Goal: Find specific page/section: Find specific page/section

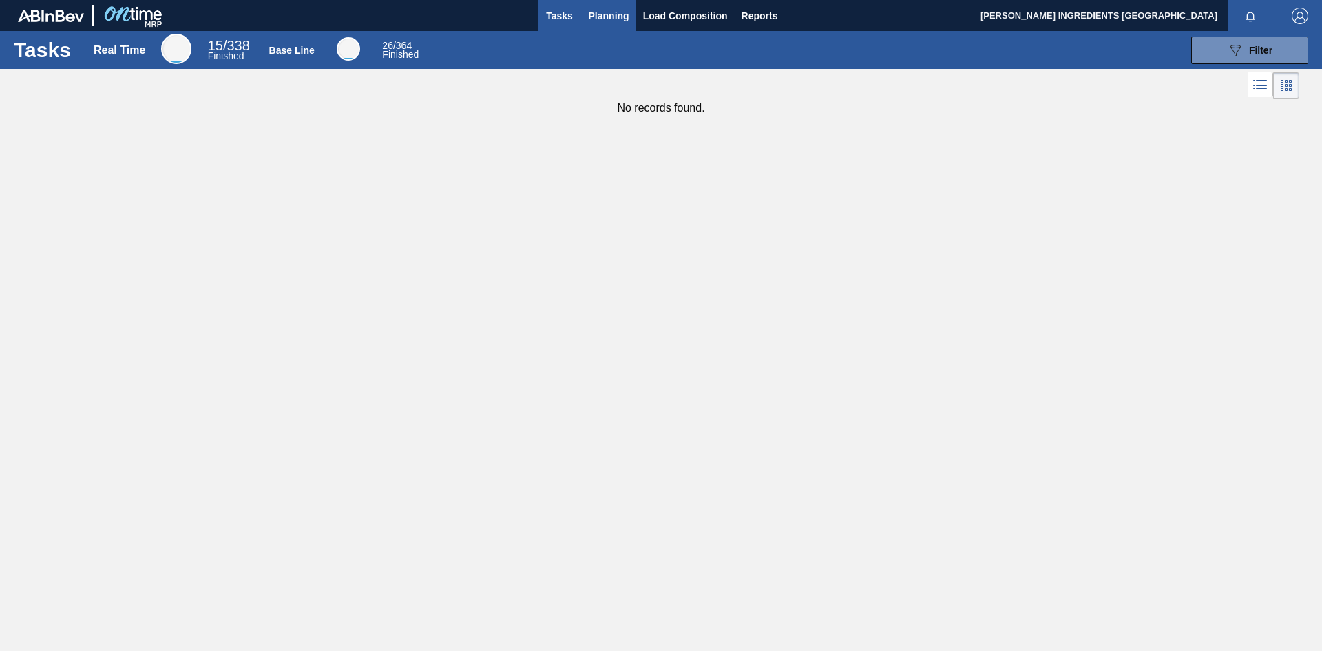
click at [616, 21] on span "Planning" at bounding box center [609, 16] width 41 height 17
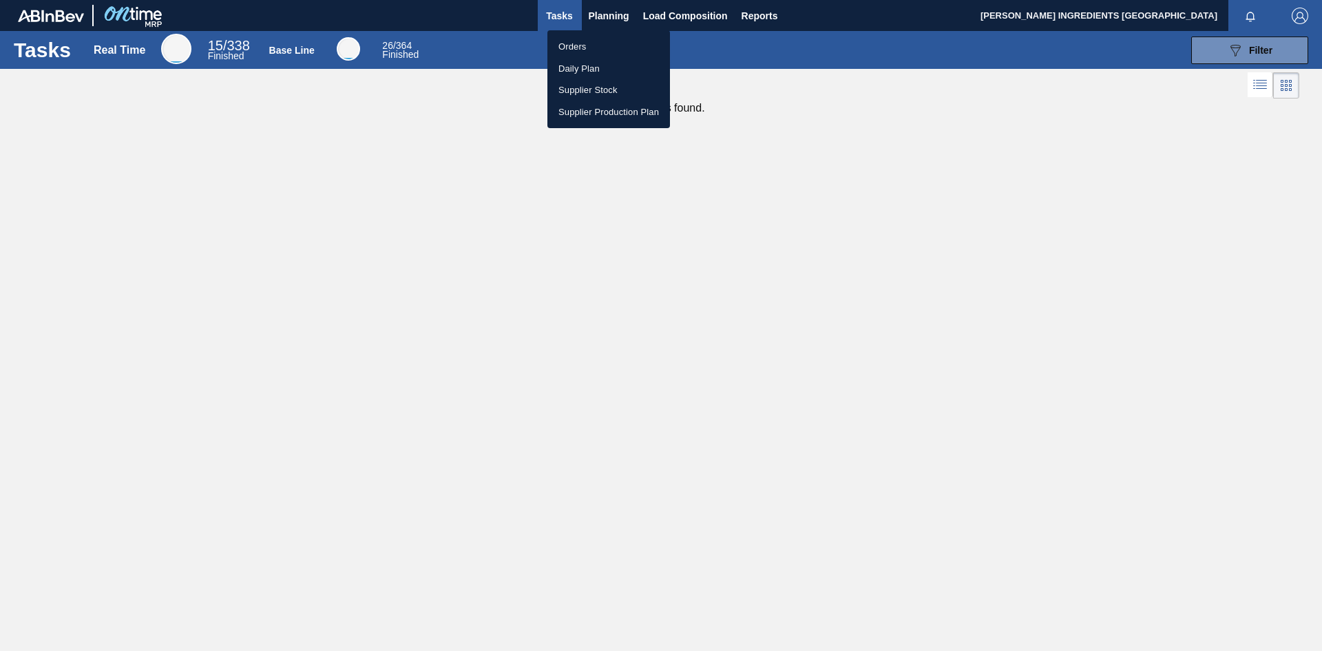
click at [607, 47] on li "Orders" at bounding box center [608, 47] width 123 height 22
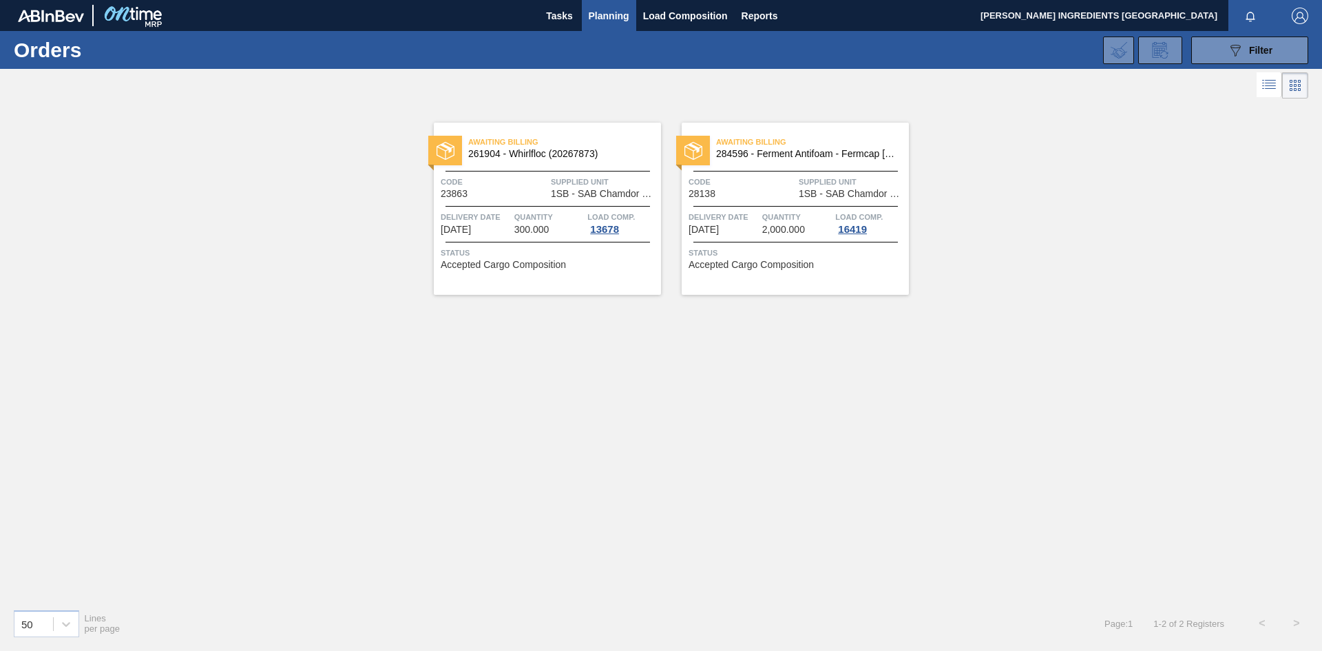
click at [611, 11] on span "Planning" at bounding box center [609, 16] width 41 height 17
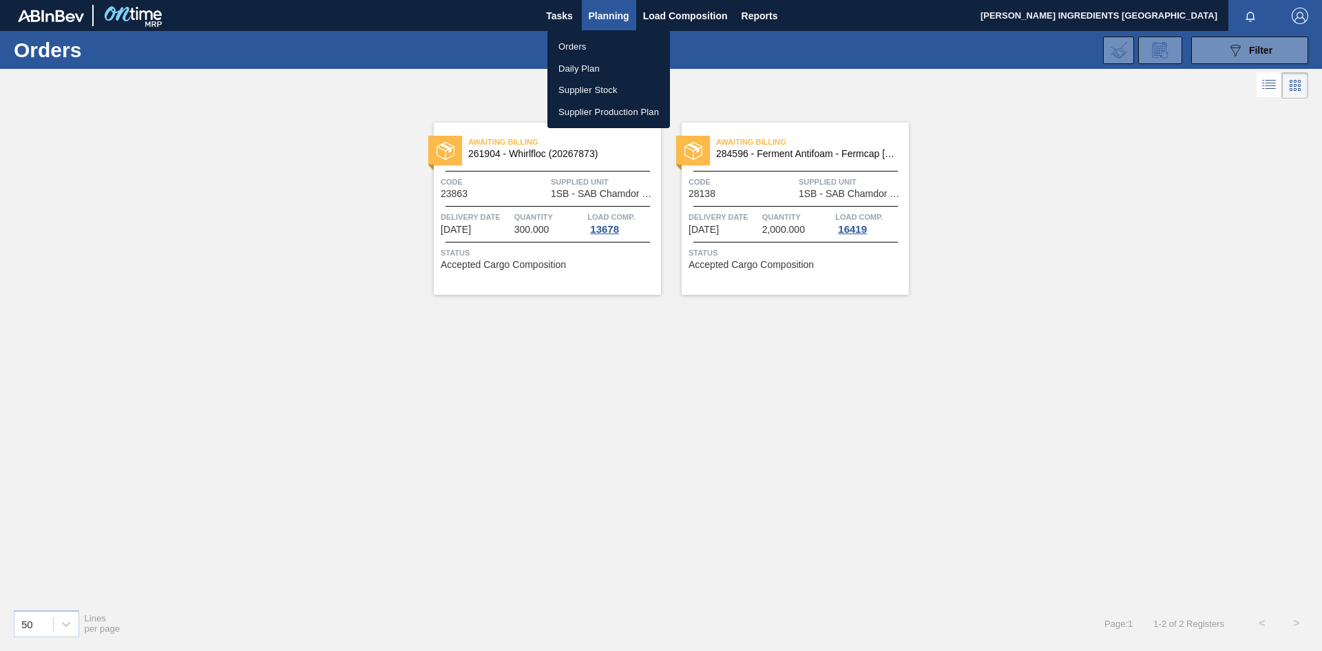
click at [585, 46] on li "Orders" at bounding box center [608, 47] width 123 height 22
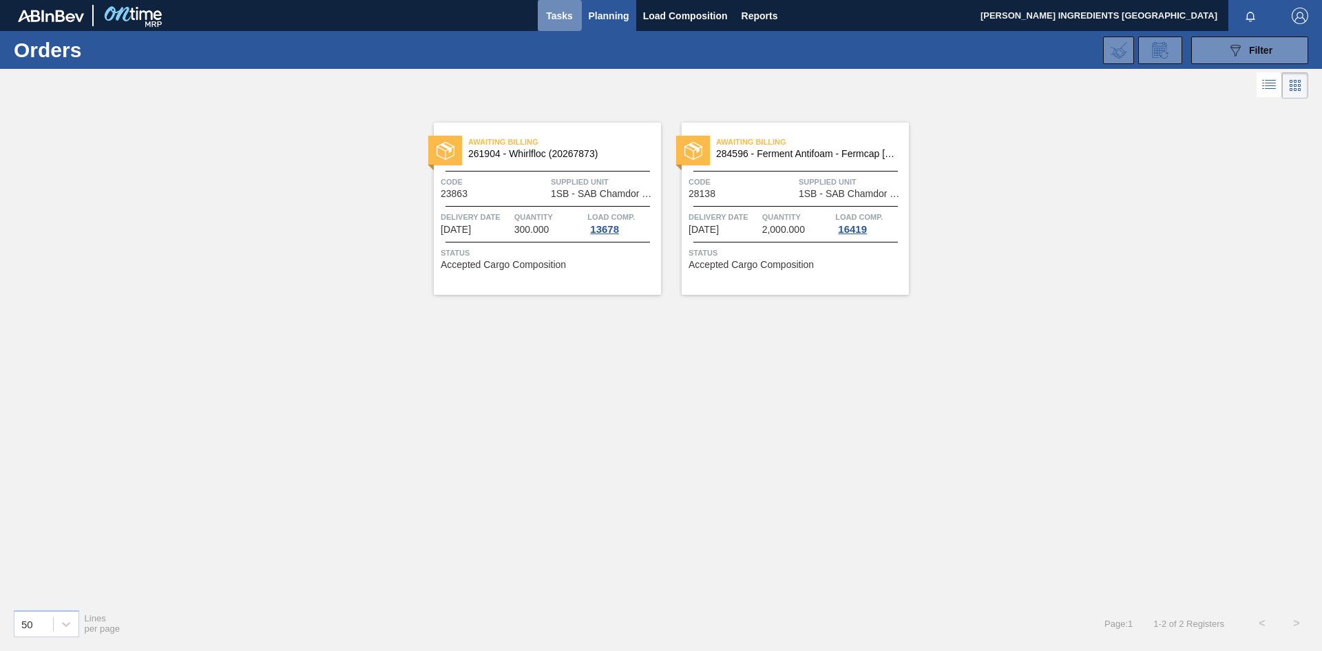
click at [558, 18] on span "Tasks" at bounding box center [560, 16] width 30 height 17
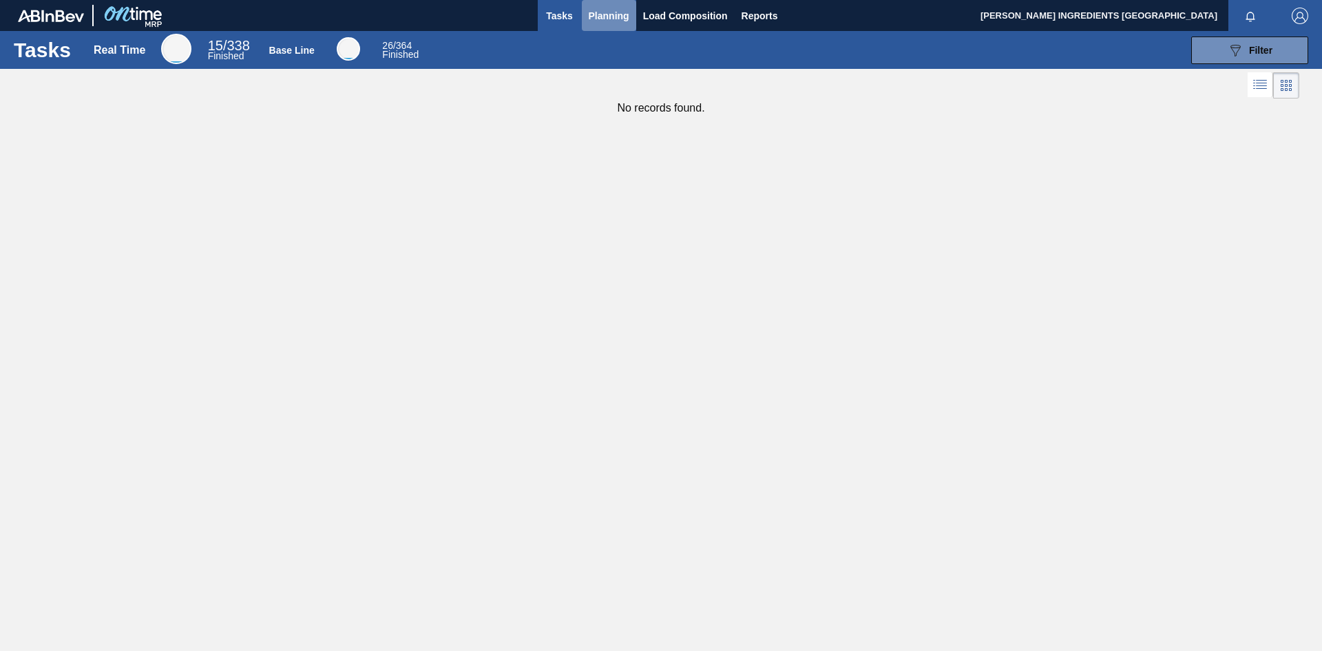
click at [602, 19] on span "Planning" at bounding box center [609, 16] width 41 height 17
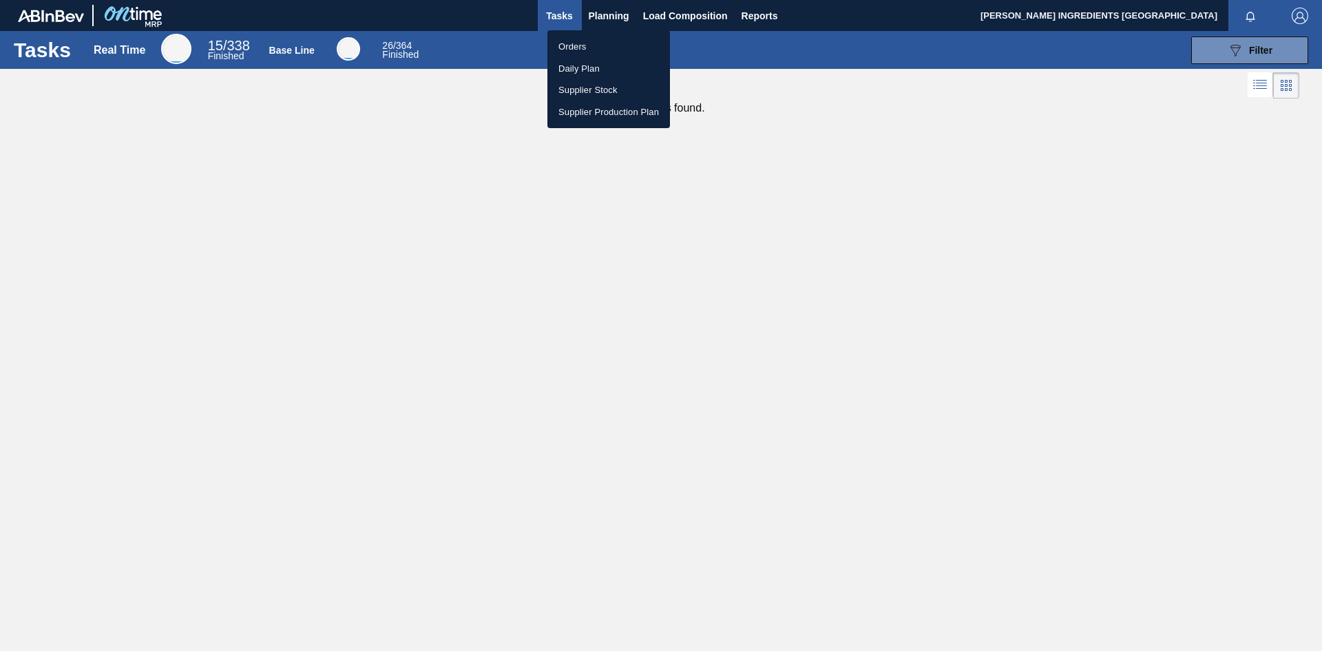
click at [587, 45] on li "Orders" at bounding box center [608, 47] width 123 height 22
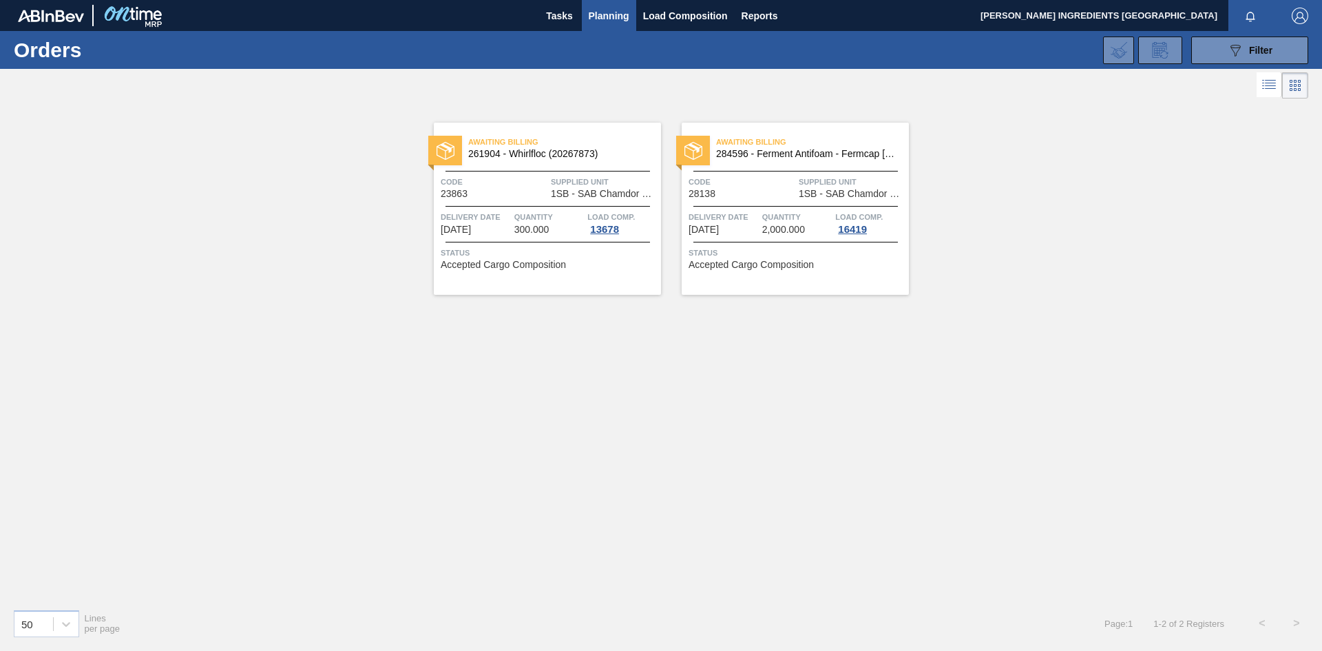
click at [613, 16] on span "Planning" at bounding box center [609, 16] width 41 height 17
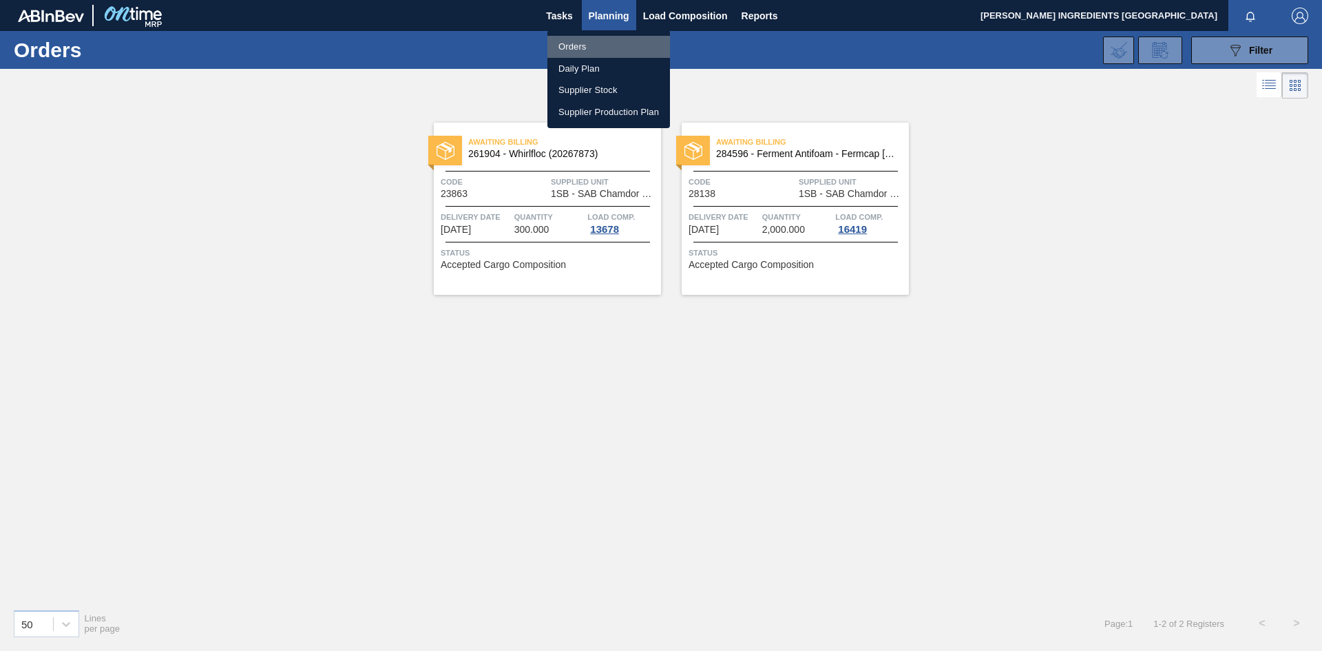
click at [558, 41] on li "Orders" at bounding box center [608, 47] width 123 height 22
